Goal: Check status: Check status

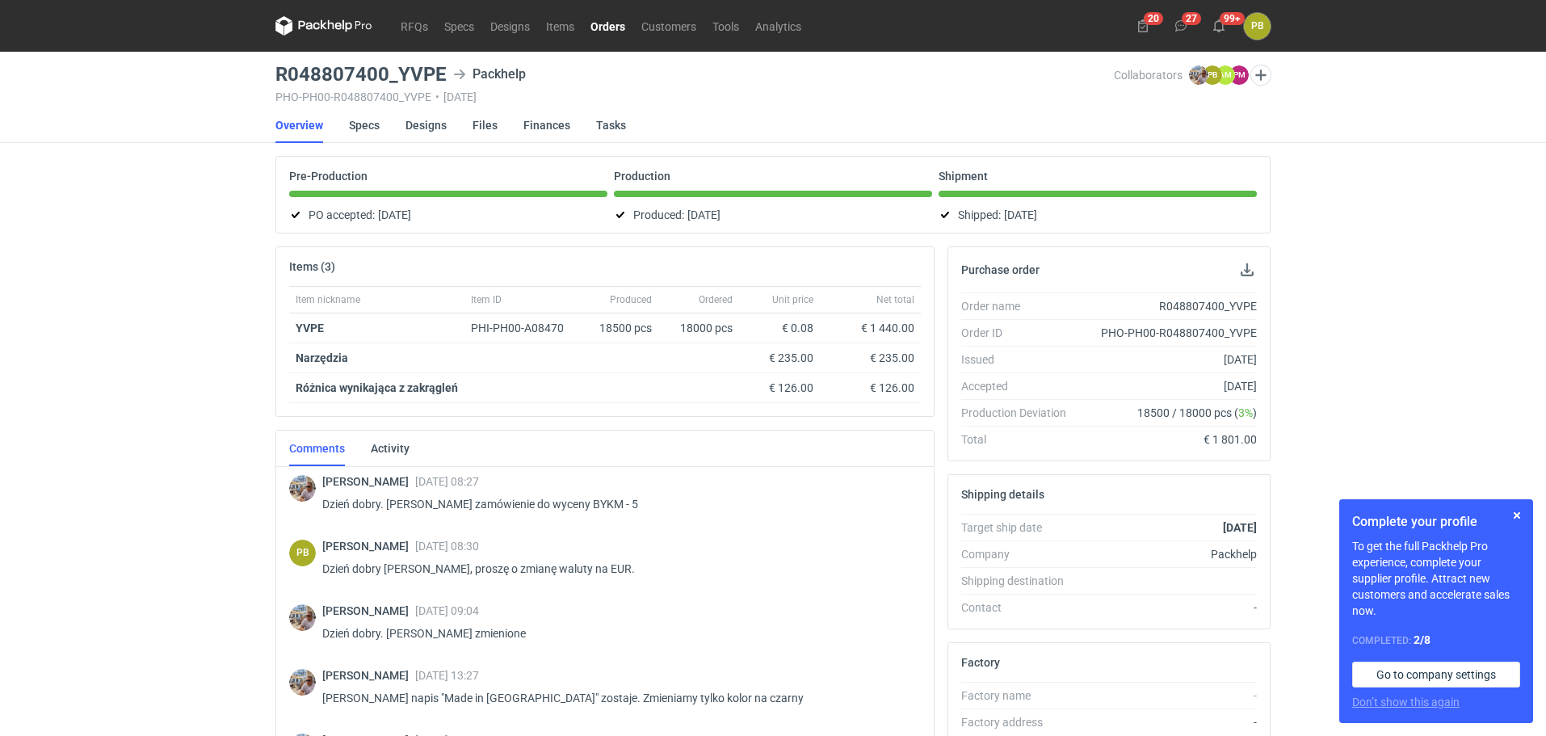
click at [607, 20] on link "Orders" at bounding box center [607, 25] width 51 height 19
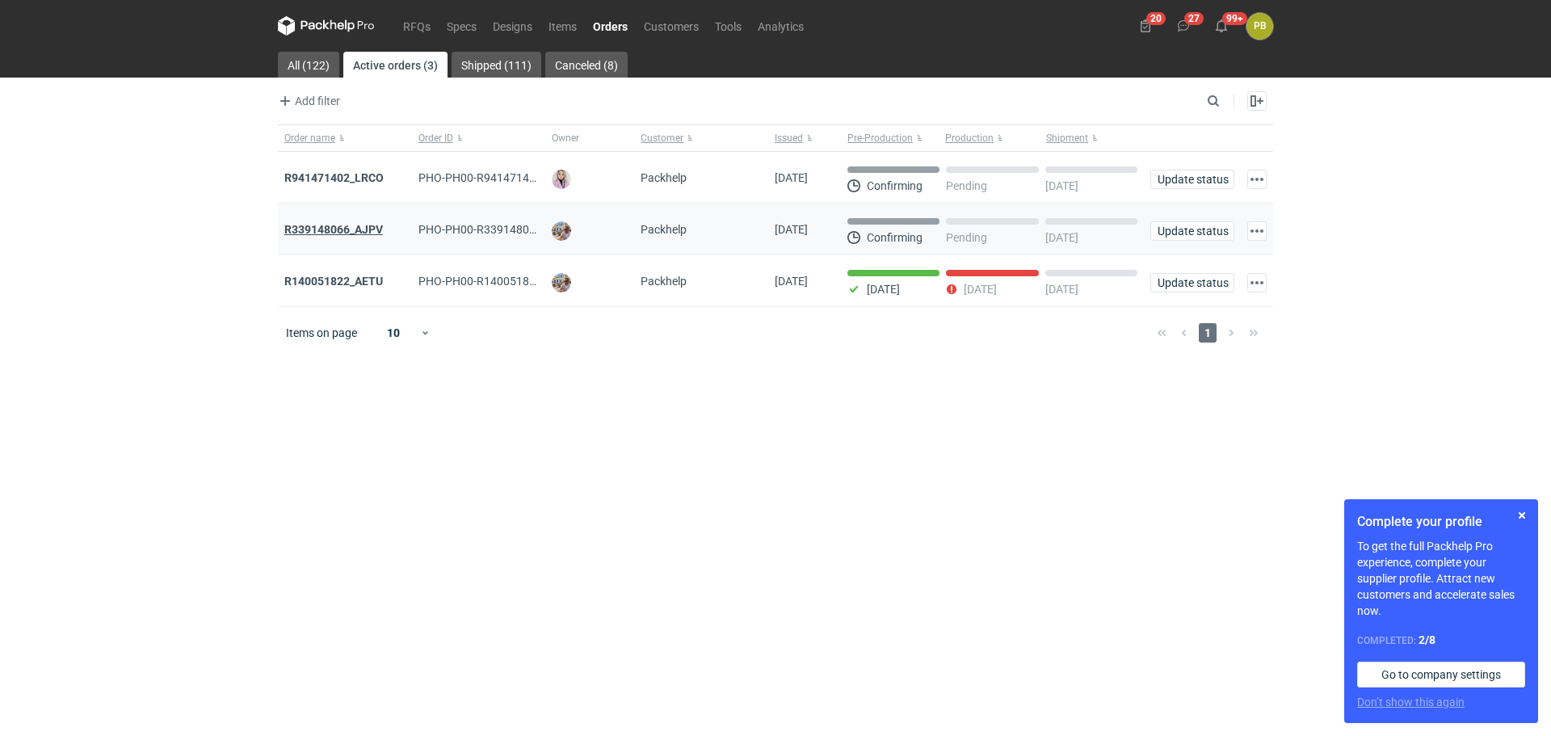
click at [339, 229] on strong "R339148066_AJPV" at bounding box center [333, 229] width 99 height 13
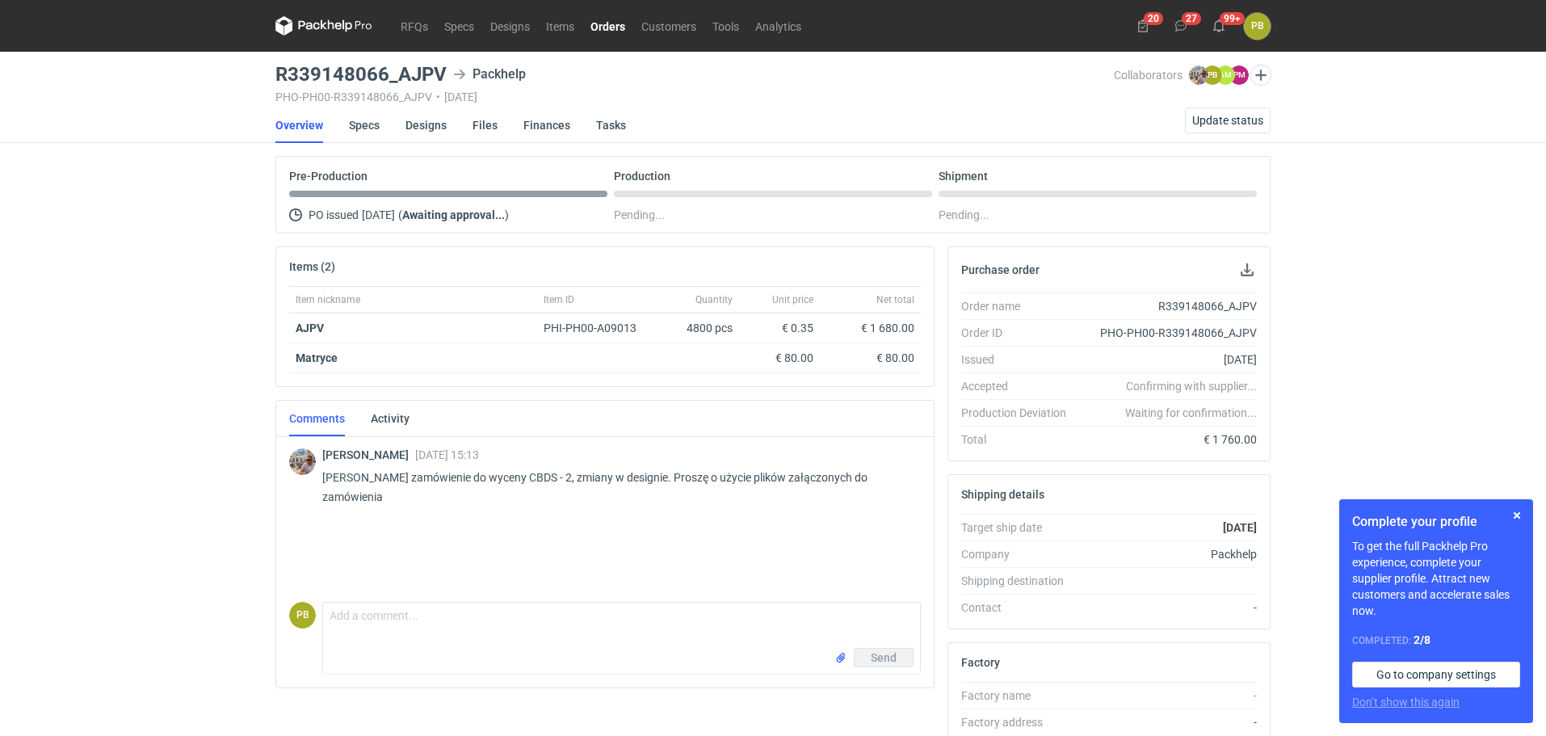
click at [605, 23] on link "Orders" at bounding box center [607, 25] width 51 height 19
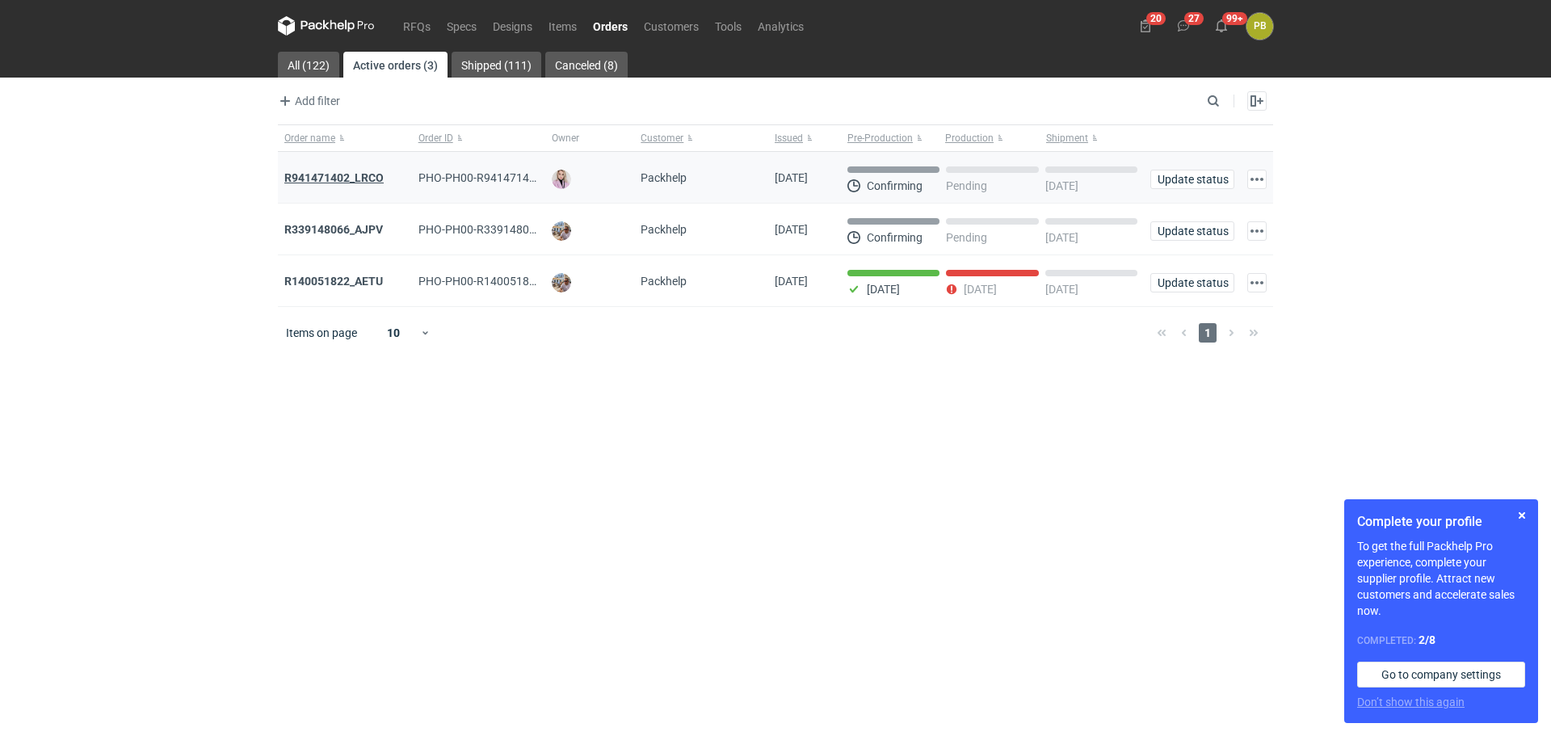
click at [374, 176] on strong "R941471402_LRCO" at bounding box center [333, 177] width 99 height 13
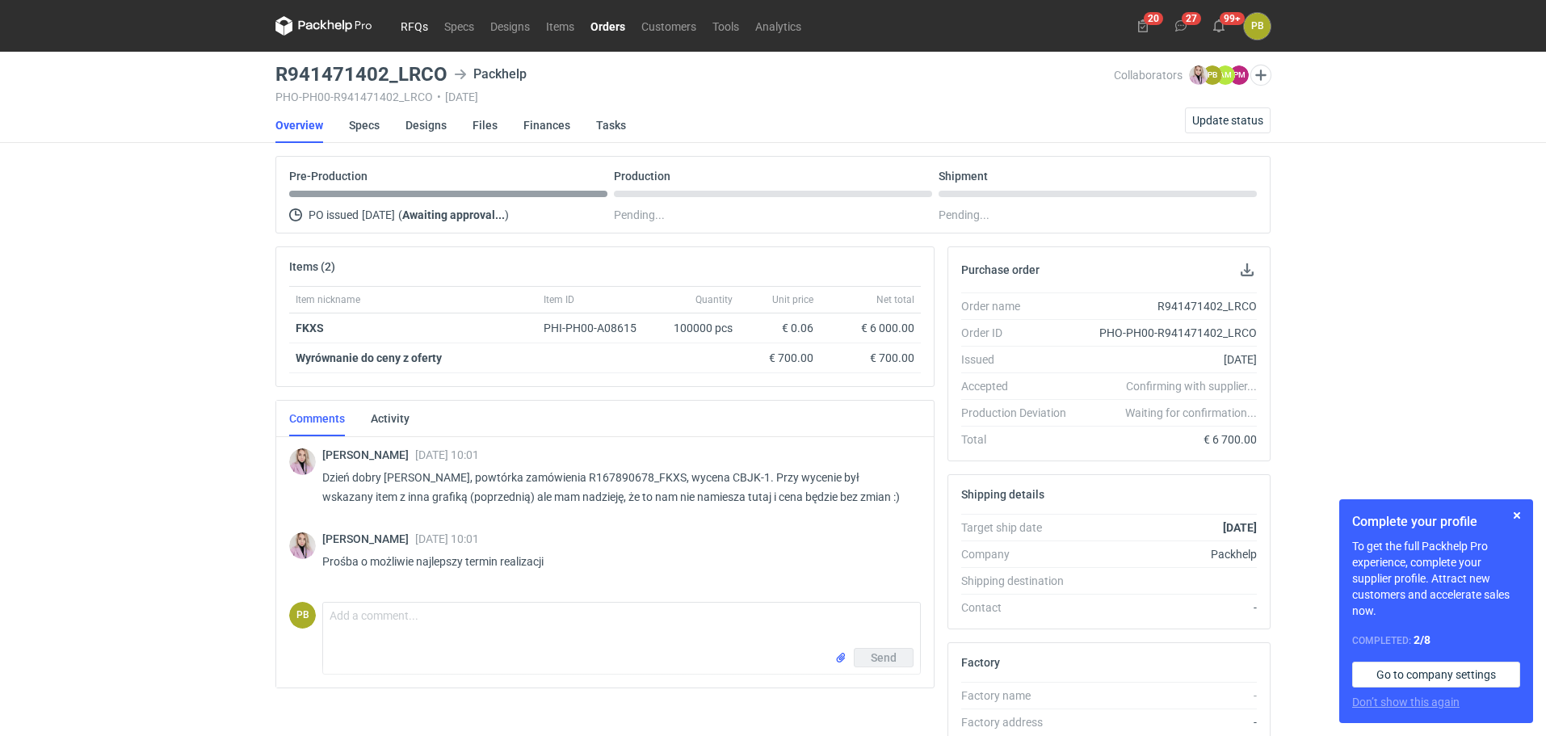
click at [418, 25] on link "RFQs" at bounding box center [415, 25] width 44 height 19
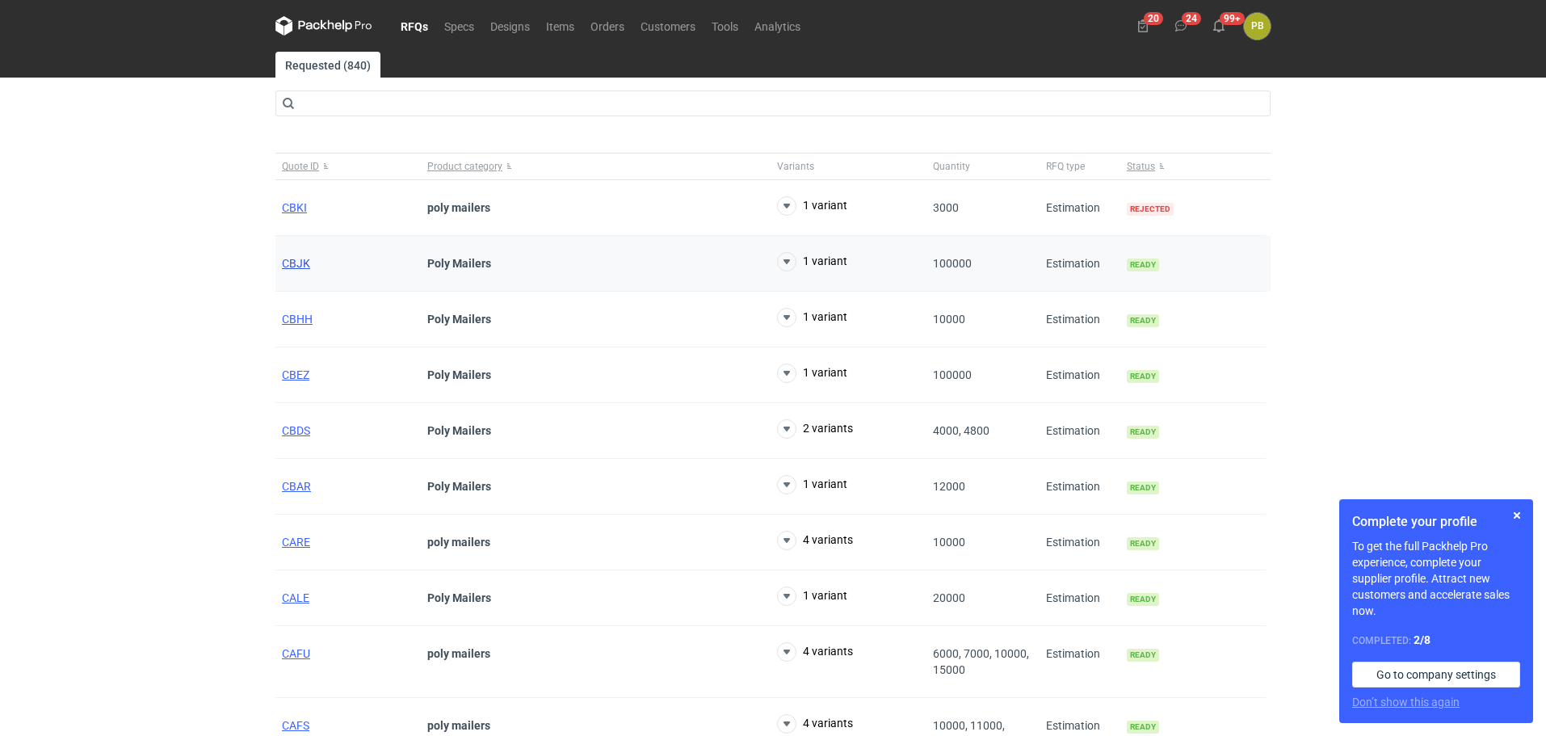
click at [295, 263] on span "CBJK" at bounding box center [296, 263] width 28 height 13
